Goal: Information Seeking & Learning: Learn about a topic

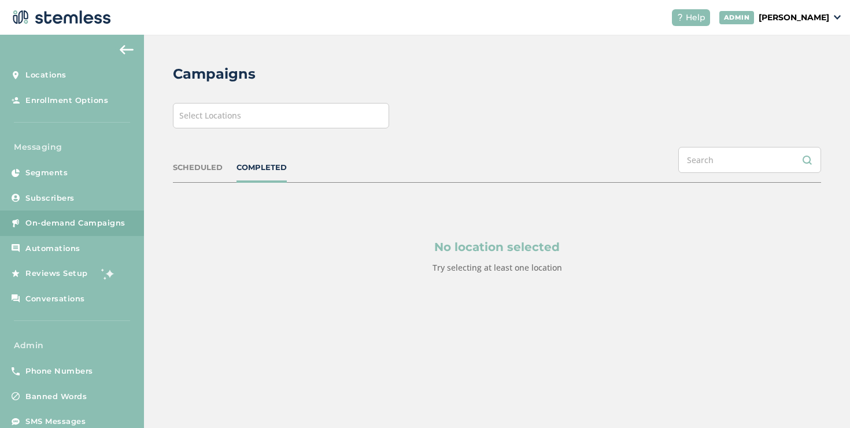
click at [231, 123] on div "Select Locations" at bounding box center [281, 115] width 216 height 25
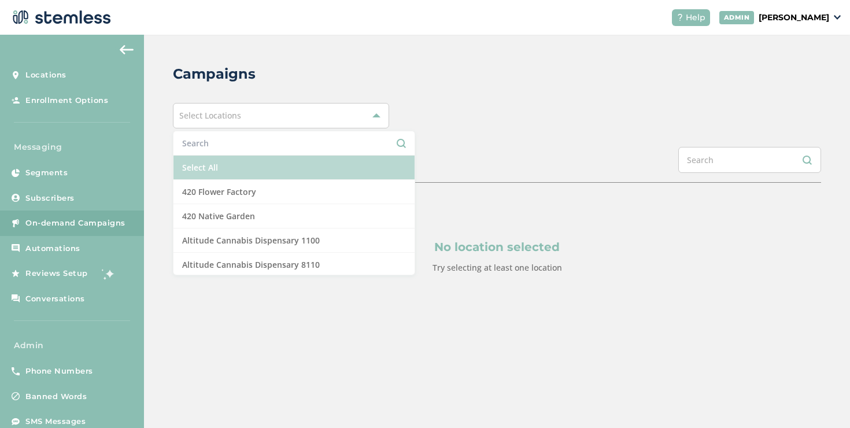
click at [214, 161] on li "Select All" at bounding box center [293, 167] width 241 height 24
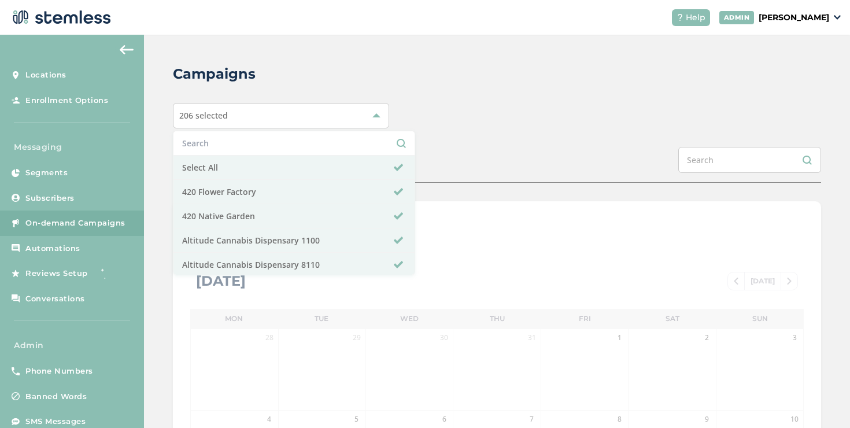
click at [412, 150] on div "SCHEDULED COMPLETED" at bounding box center [497, 165] width 648 height 36
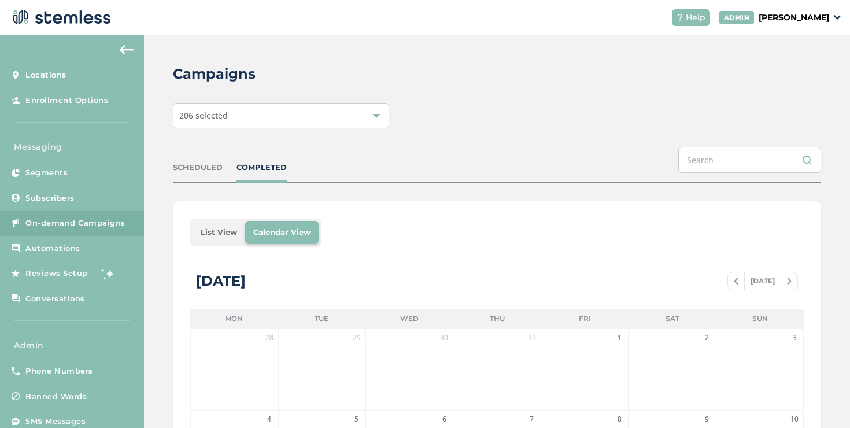
click at [234, 229] on li "List View" at bounding box center [218, 232] width 53 height 23
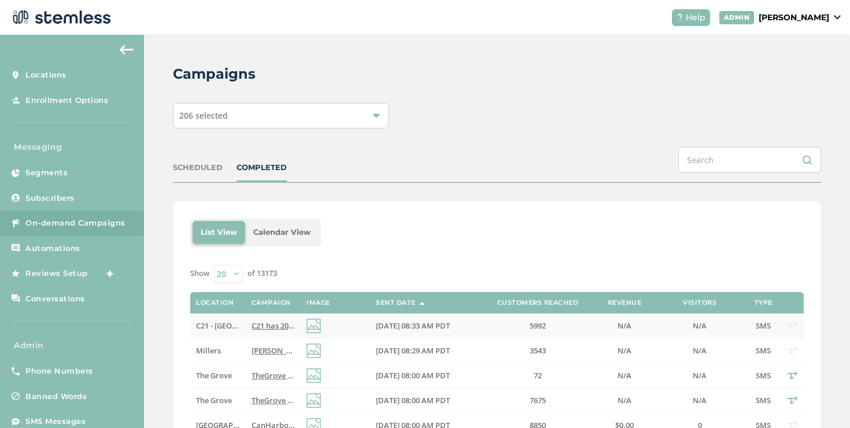
click at [270, 325] on span "C21 has 20% OFF Everything [DATE]! Follow link for more details:) Reply END to …" at bounding box center [403, 325] width 304 height 10
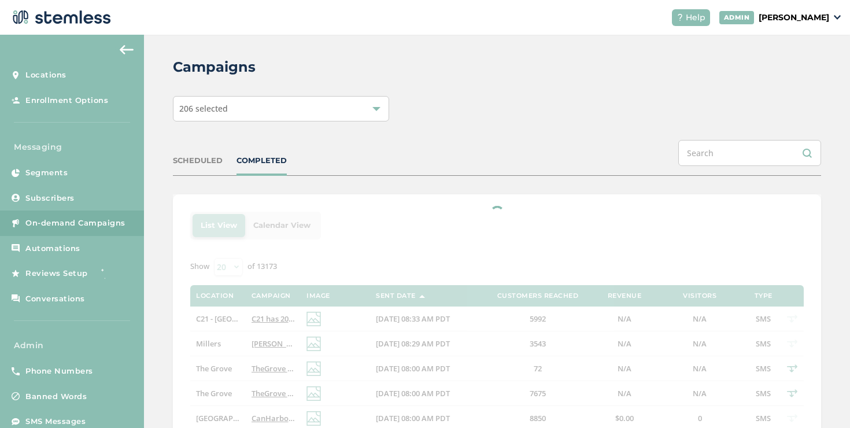
scroll to position [17, 0]
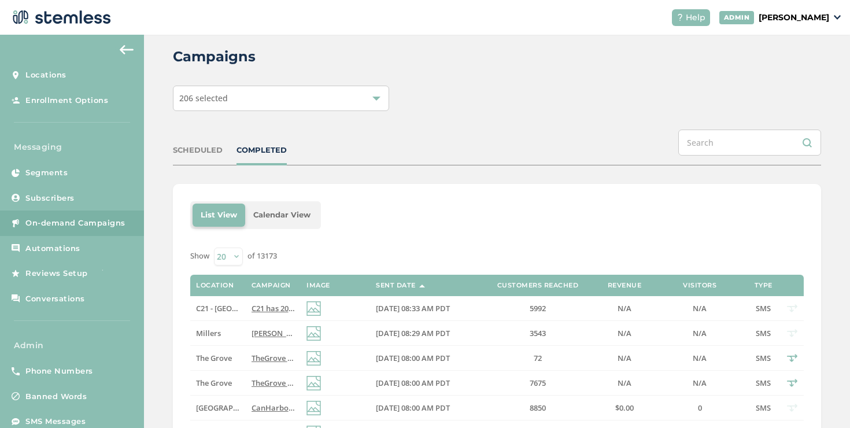
click at [264, 332] on span "[PERSON_NAME] has 20% OFF Everything [DATE]. Follow link for more info:) Reply …" at bounding box center [421, 333] width 340 height 10
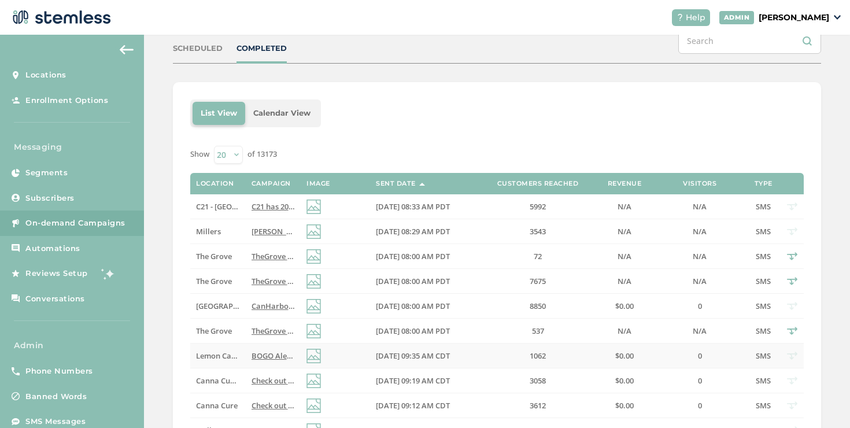
scroll to position [50, 0]
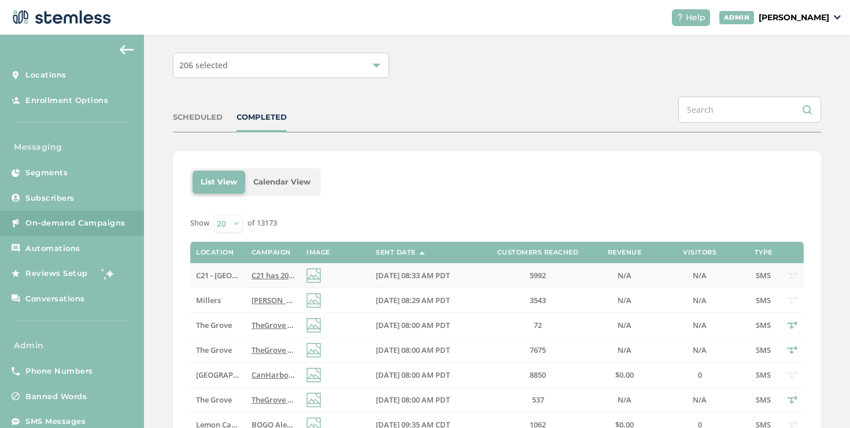
click at [272, 264] on td "C21 has 20% OFF Everything [DATE]! Follow link for more details:) Reply END to …" at bounding box center [273, 275] width 55 height 25
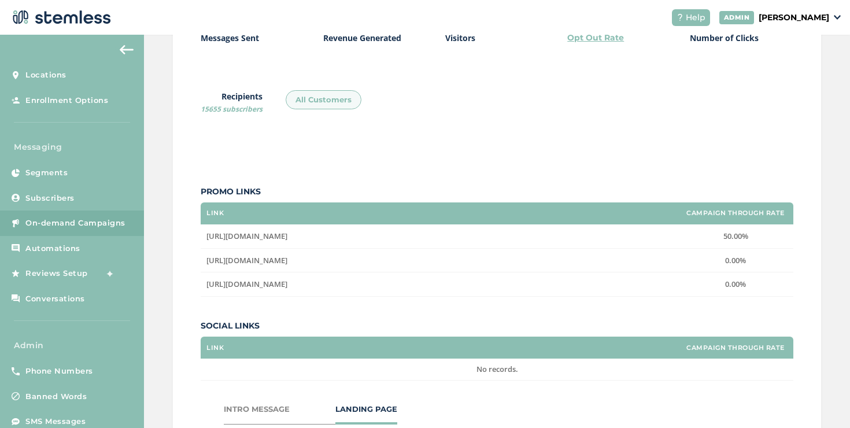
scroll to position [196, 0]
